Goal: Information Seeking & Learning: Learn about a topic

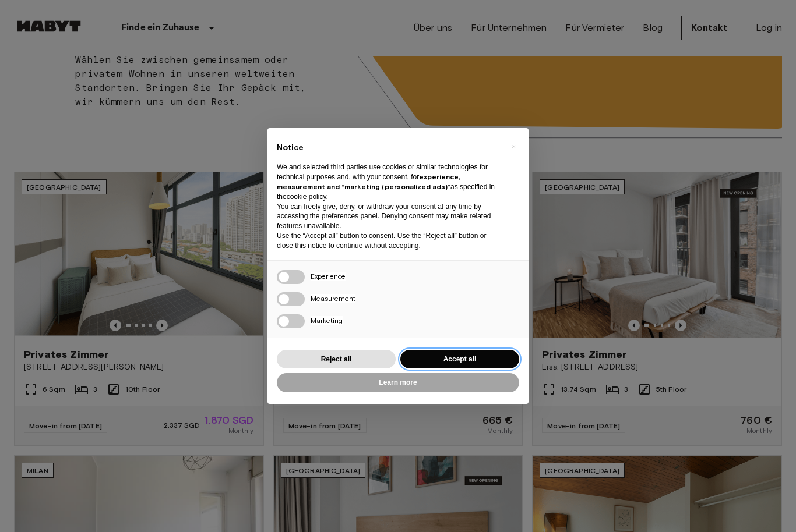
click at [434, 369] on button "Accept all" at bounding box center [459, 359] width 119 height 19
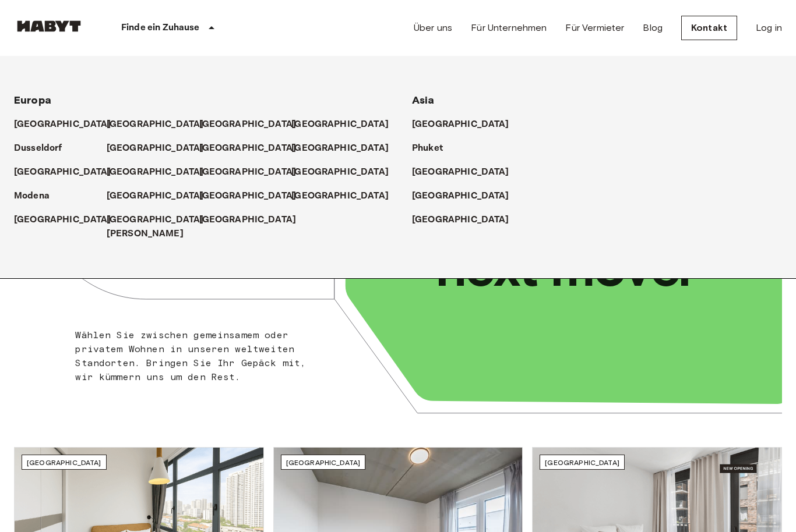
click at [118, 120] on p "[GEOGRAPHIC_DATA]" at bounding box center [155, 125] width 97 height 14
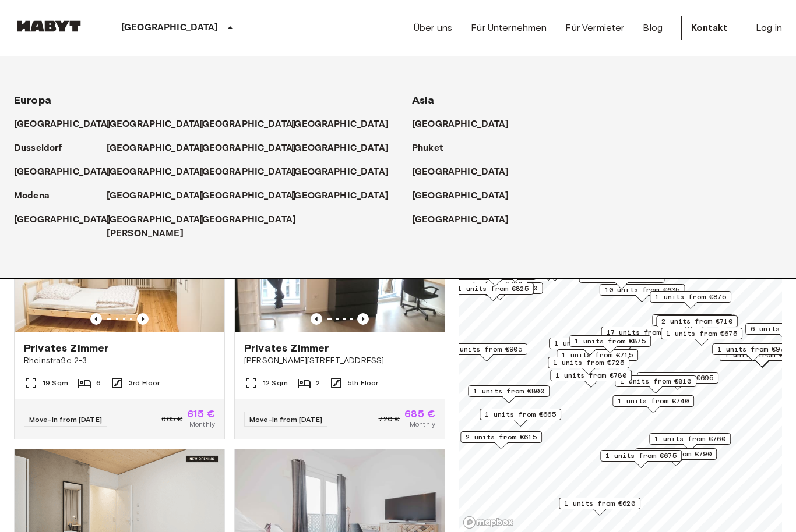
scroll to position [469, 0]
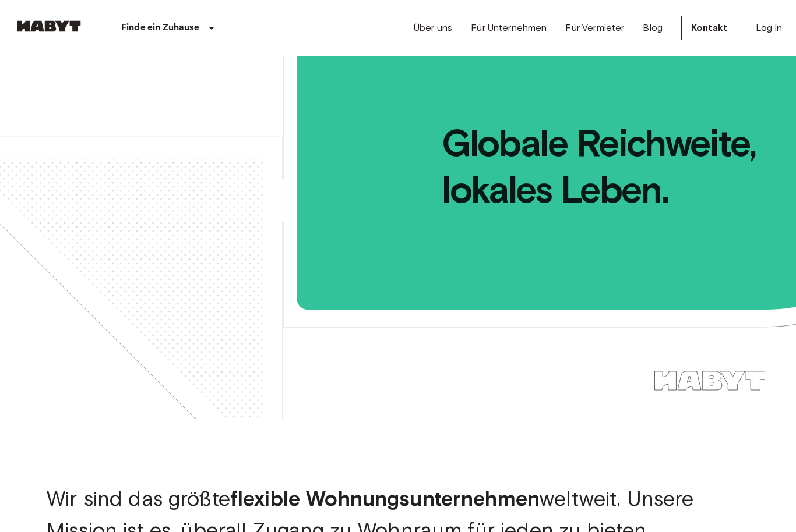
click at [430, 33] on link "Über uns" at bounding box center [432, 28] width 38 height 14
click at [434, 22] on link "Über uns" at bounding box center [432, 28] width 38 height 14
click at [425, 33] on link "Über uns" at bounding box center [432, 28] width 38 height 14
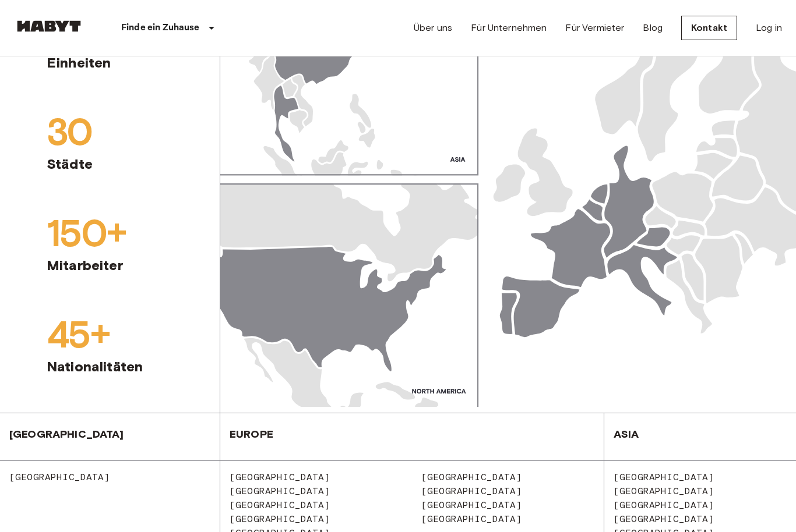
scroll to position [1275, 0]
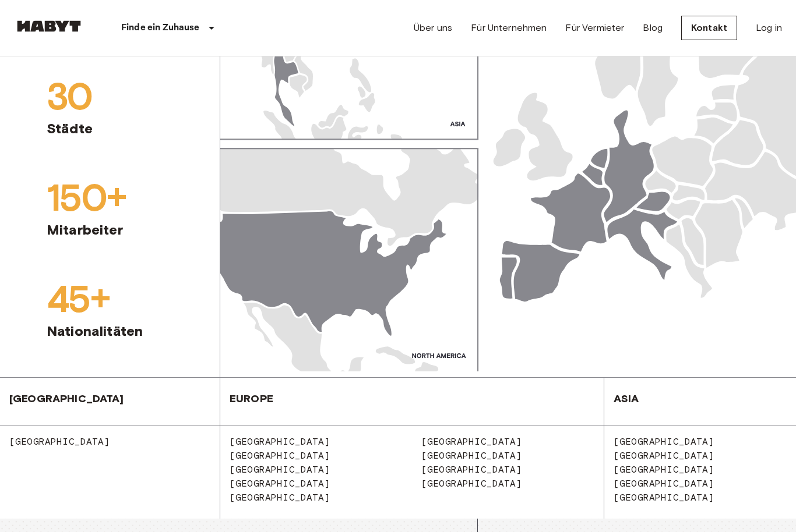
click at [635, 195] on img at bounding box center [507, 153] width 575 height 437
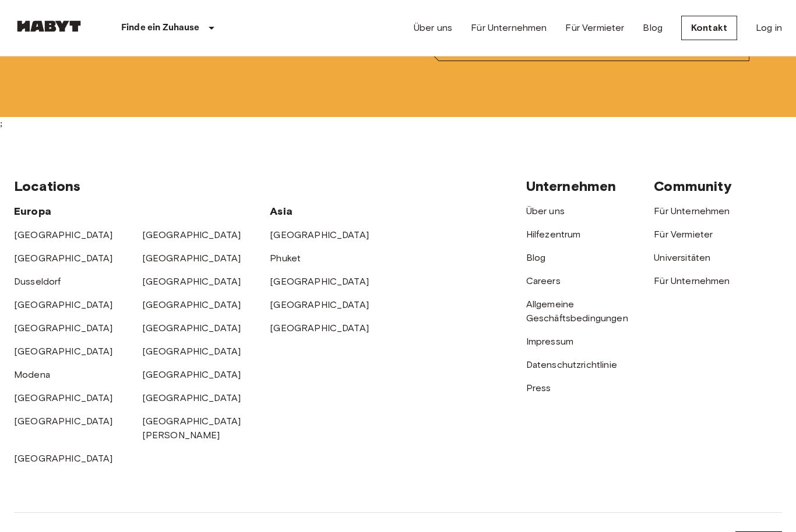
scroll to position [3836, 0]
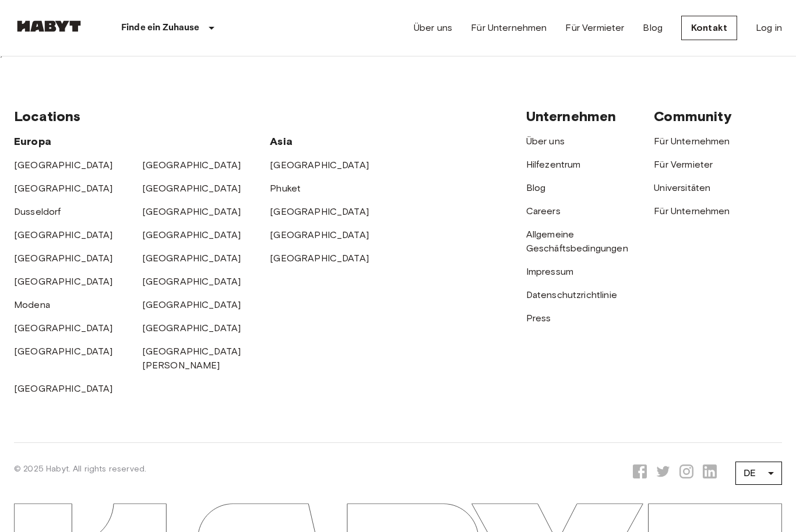
click at [553, 147] on link "Über uns" at bounding box center [545, 141] width 38 height 11
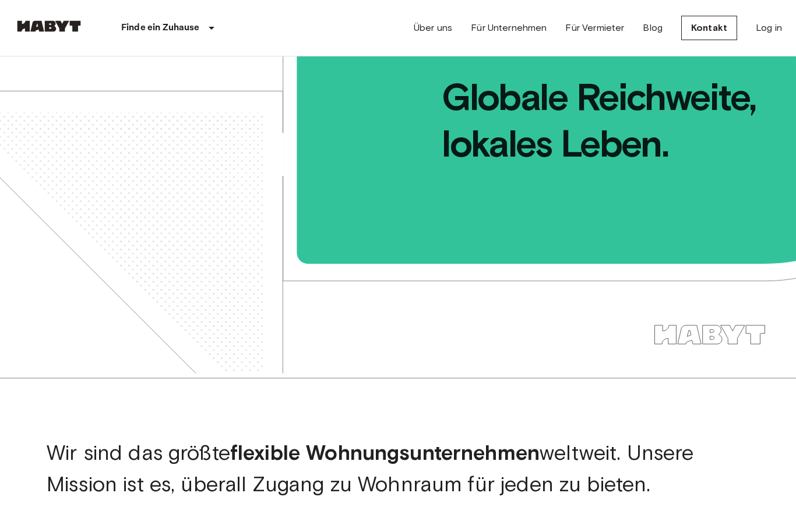
scroll to position [5, 0]
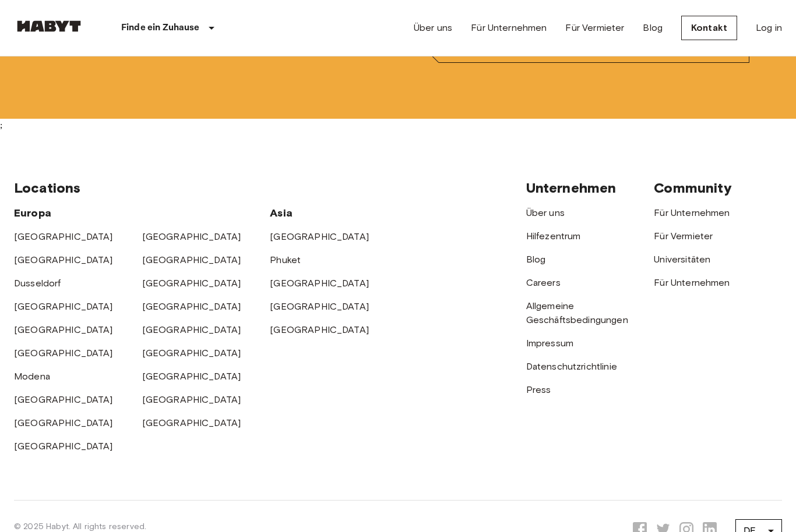
scroll to position [3875, 0]
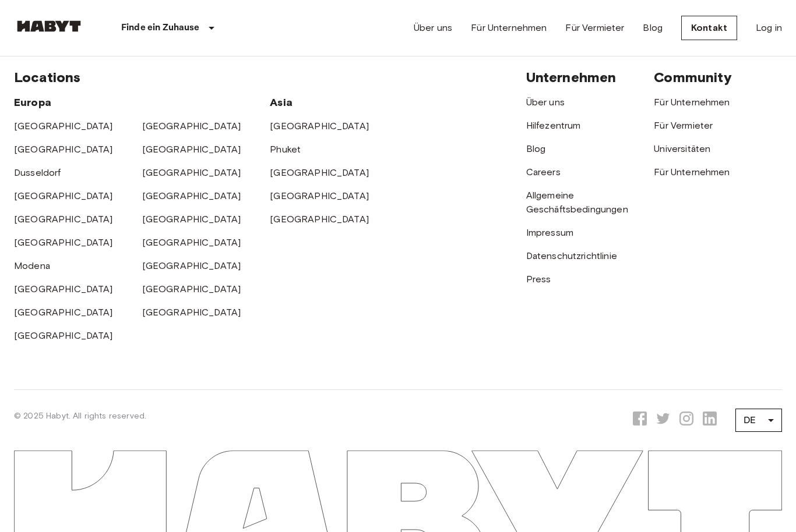
click at [565, 239] on link "Impressum" at bounding box center [549, 233] width 47 height 11
